Goal: Task Accomplishment & Management: Complete application form

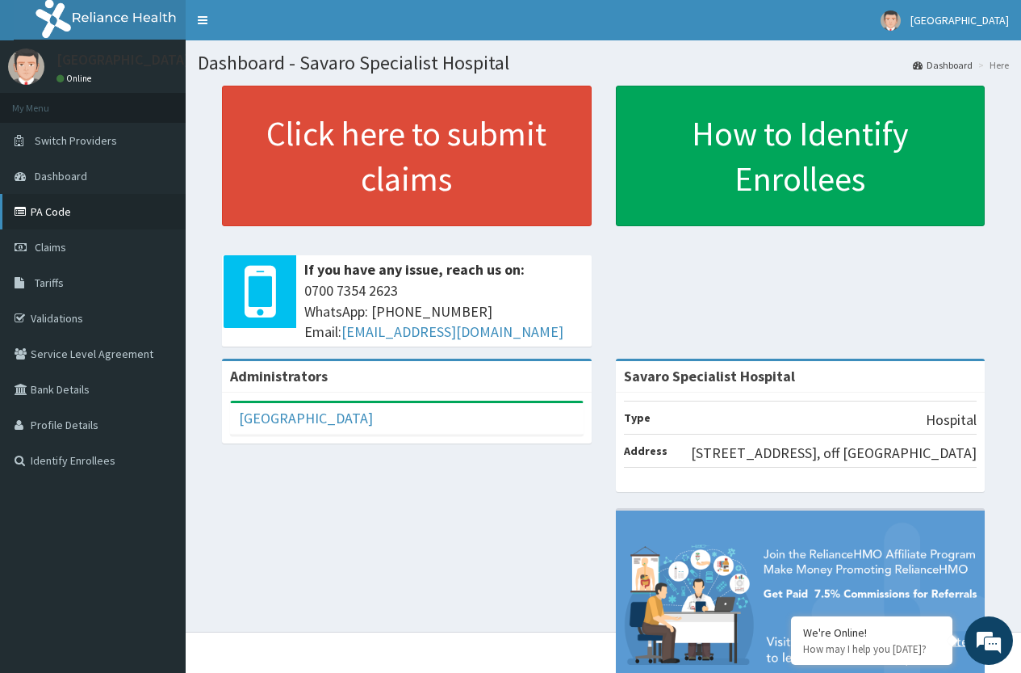
click at [65, 220] on link "PA Code" at bounding box center [93, 212] width 186 height 36
click at [73, 212] on link "PA Code" at bounding box center [93, 212] width 186 height 36
click at [72, 207] on link "PA Code" at bounding box center [93, 212] width 186 height 36
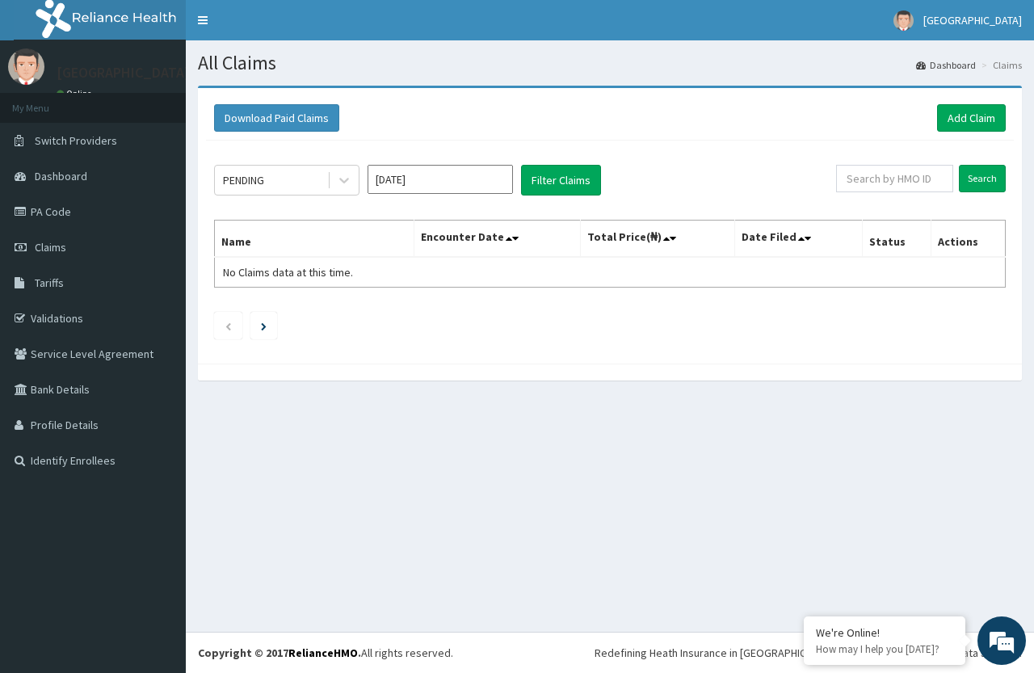
click at [974, 138] on div "Download Paid Claims Add Claim" at bounding box center [609, 118] width 807 height 44
click at [975, 126] on link "Add Claim" at bounding box center [971, 117] width 69 height 27
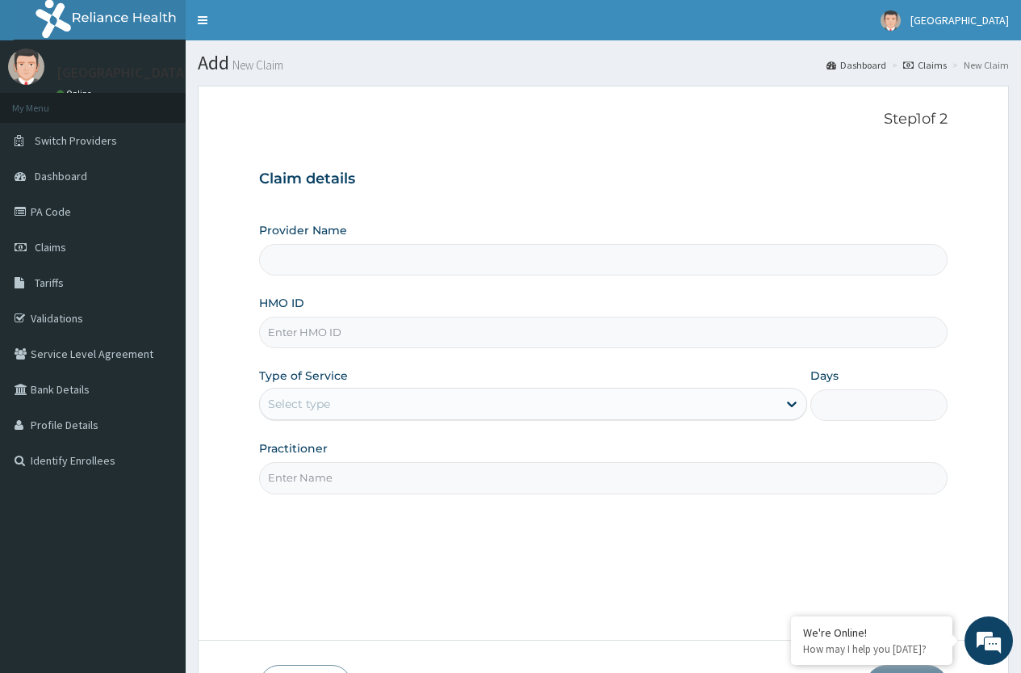
type input "Savaro Specialist Hospital"
click at [369, 333] on input "HMO ID" at bounding box center [603, 332] width 689 height 31
type input "SLB/10402/B"
click at [332, 395] on div "Select type" at bounding box center [519, 404] width 518 height 26
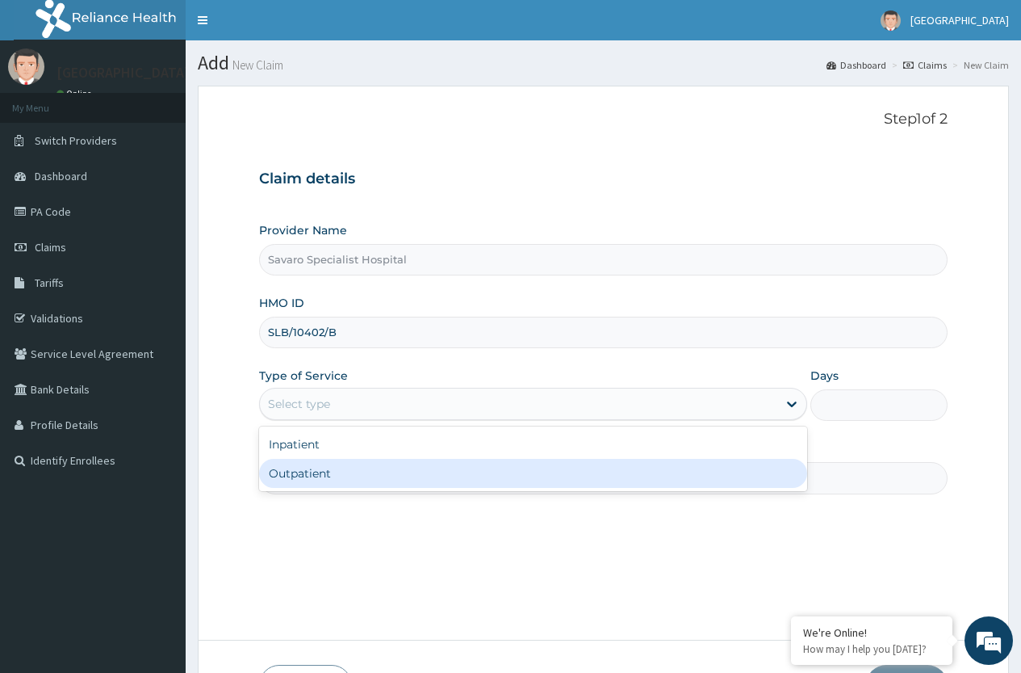
click at [334, 474] on div "Outpatient" at bounding box center [533, 473] width 548 height 29
type input "1"
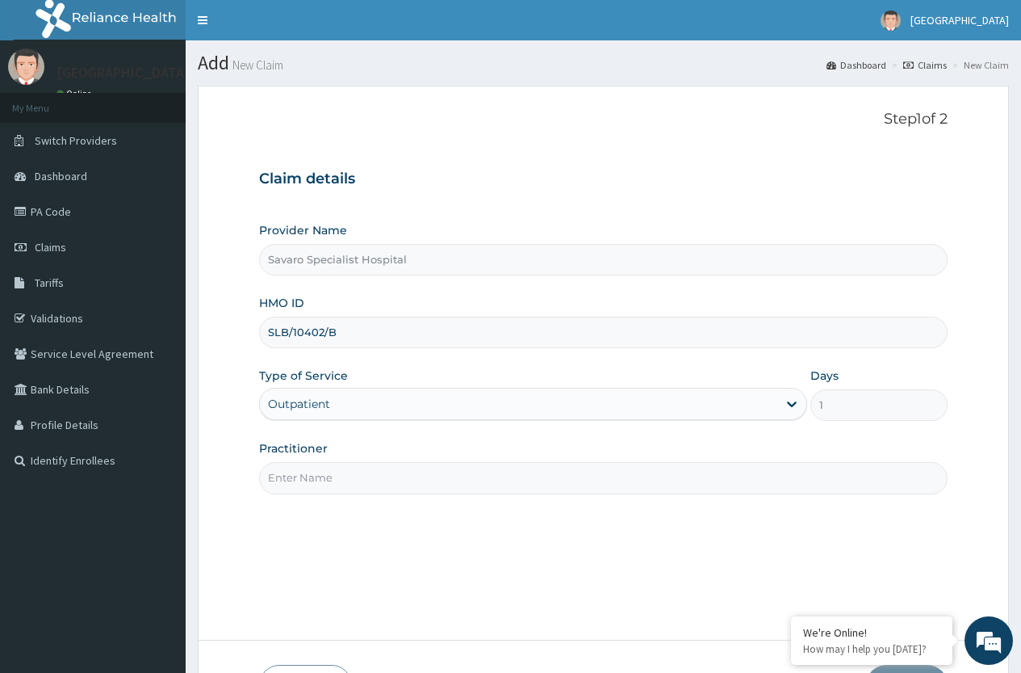
click at [354, 488] on input "Practitioner" at bounding box center [603, 477] width 689 height 31
type input "d"
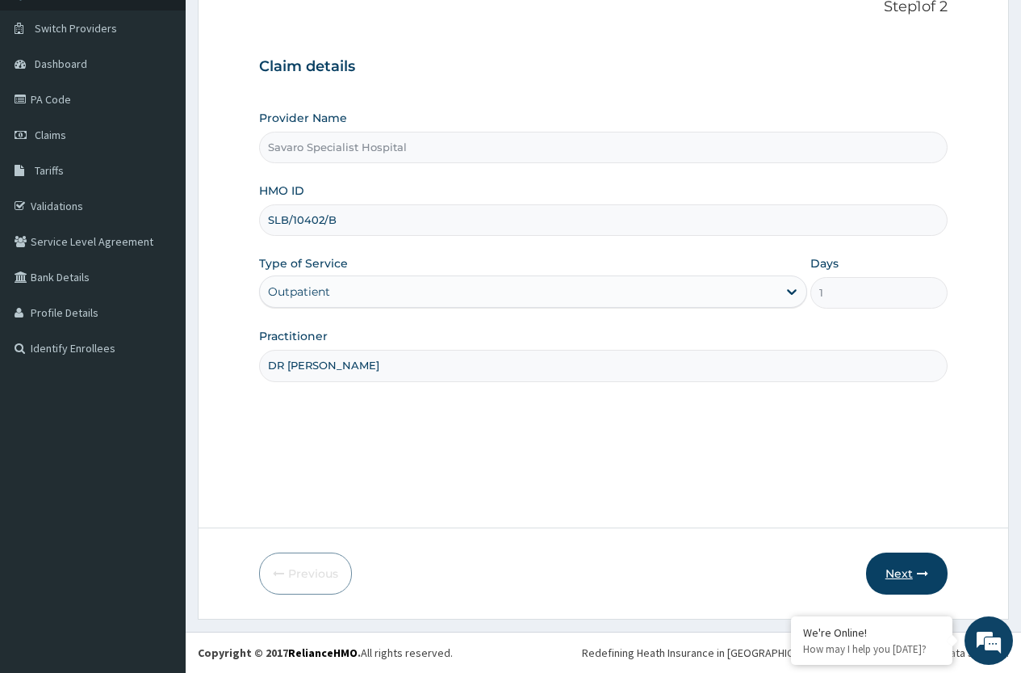
type input "DR CALAB"
click at [895, 574] on button "Next" at bounding box center [907, 573] width 82 height 42
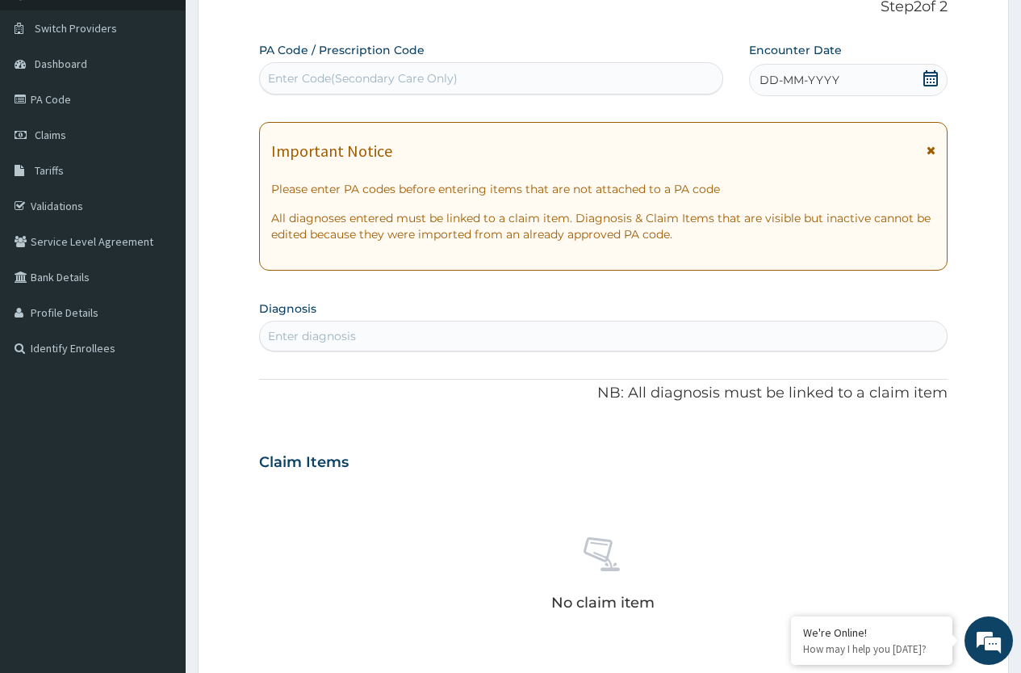
click at [322, 334] on div "Enter diagnosis" at bounding box center [312, 336] width 88 height 16
click at [422, 83] on div "Enter Code(Secondary Care Only)" at bounding box center [363, 78] width 190 height 16
paste input "PA/49DF0A"
type input "PA/49DF0A"
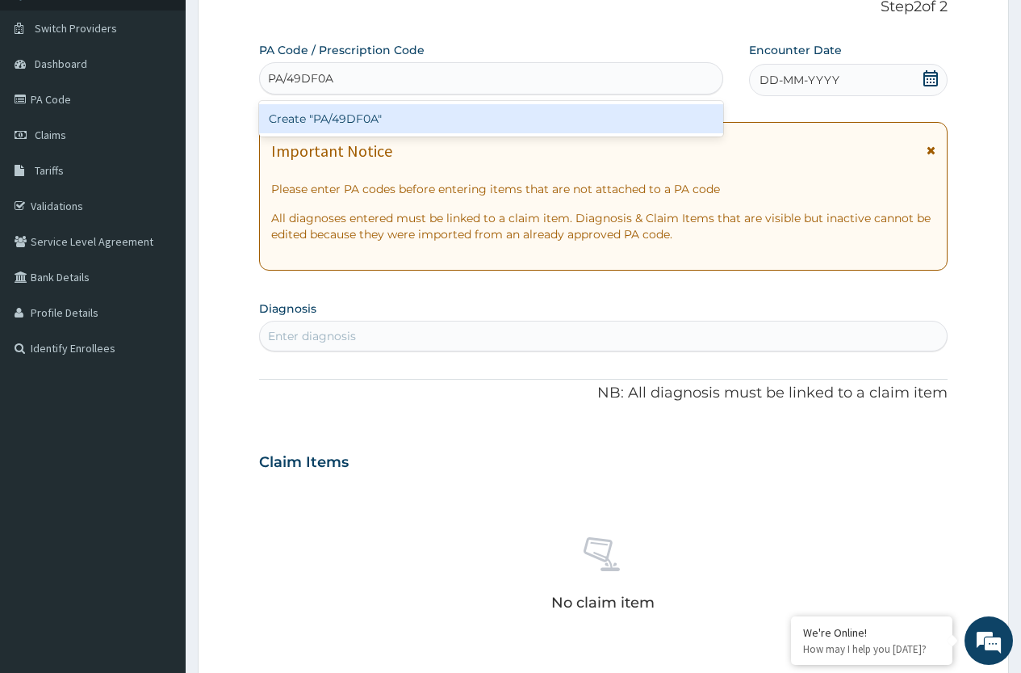
click at [327, 122] on div "Create "PA/49DF0A"" at bounding box center [490, 118] width 463 height 29
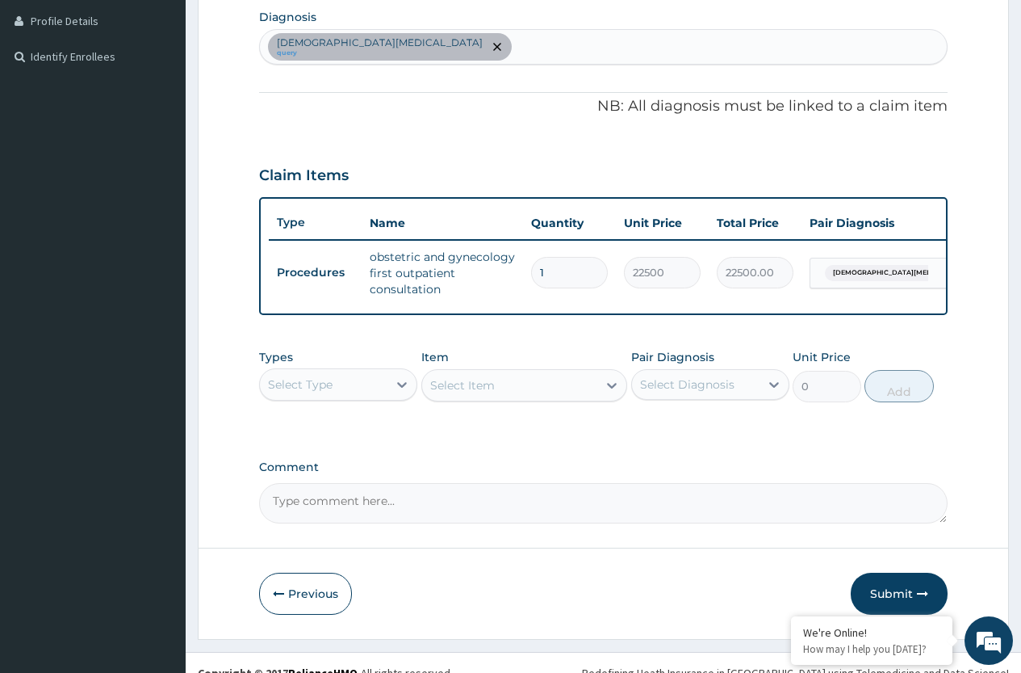
scroll to position [436, 0]
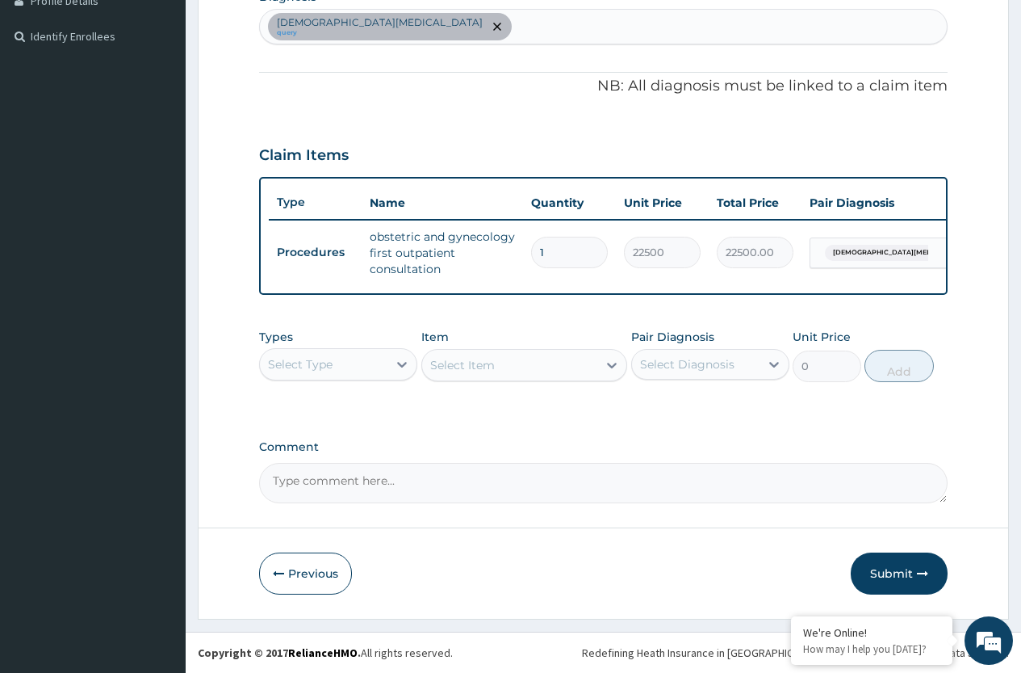
click at [887, 571] on button "Submit" at bounding box center [899, 573] width 97 height 42
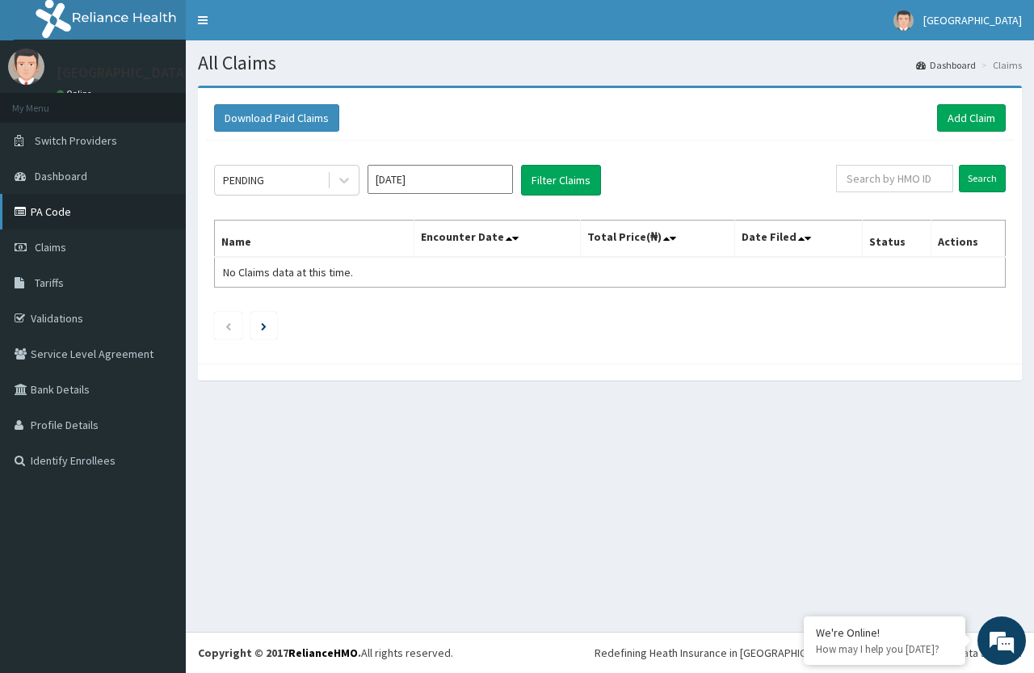
click at [44, 224] on link "PA Code" at bounding box center [93, 212] width 186 height 36
